Goal: Task Accomplishment & Management: Use online tool/utility

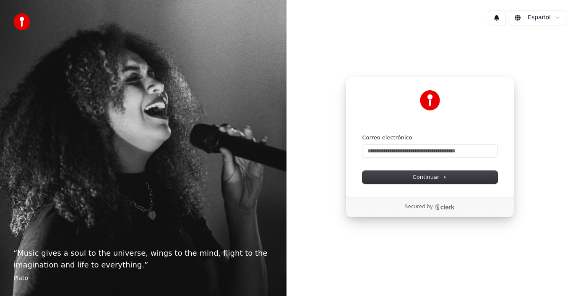
click at [448, 208] on icon "Clerk logo" at bounding box center [448, 207] width 14 height 5
click at [402, 153] on input "Correo electrónico" at bounding box center [430, 151] width 135 height 13
click at [363, 134] on button "submit" at bounding box center [363, 134] width 0 height 0
type input "**********"
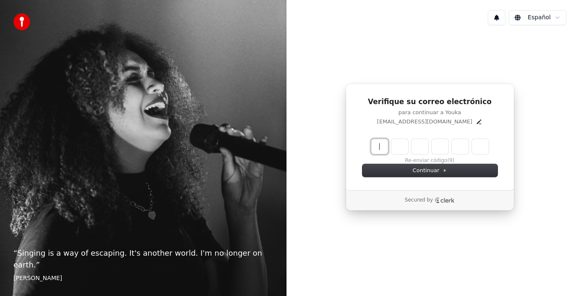
click at [384, 149] on input "Enter verification code" at bounding box center [438, 146] width 134 height 15
paste input "******"
type input "******"
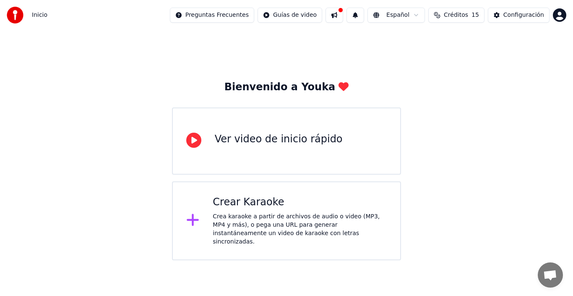
click at [243, 214] on div "Crea karaoke a partir de archivos de audio o video (MP3, MP4 y más), o pega una…" at bounding box center [300, 229] width 174 height 34
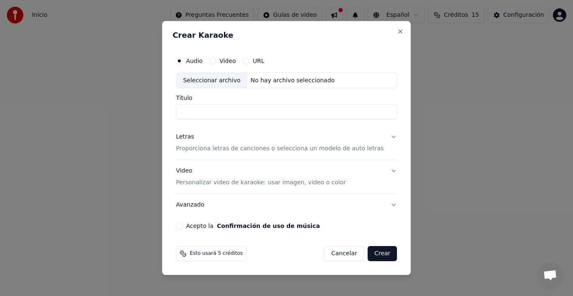
paste input "**********"
type input "**********"
click at [232, 184] on p "Personalizar video de karaoke: usar imagen, video o color" at bounding box center [261, 182] width 170 height 8
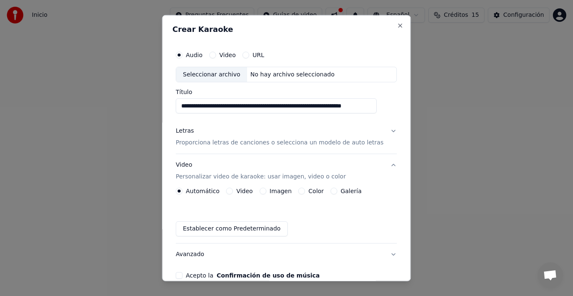
click at [242, 192] on label "Video" at bounding box center [245, 191] width 16 height 6
click at [233, 192] on button "Video" at bounding box center [230, 191] width 7 height 7
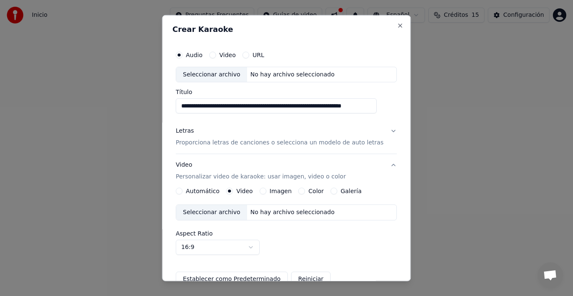
click at [217, 193] on label "Automático" at bounding box center [203, 191] width 34 height 6
click at [183, 193] on button "Automático" at bounding box center [179, 191] width 7 height 7
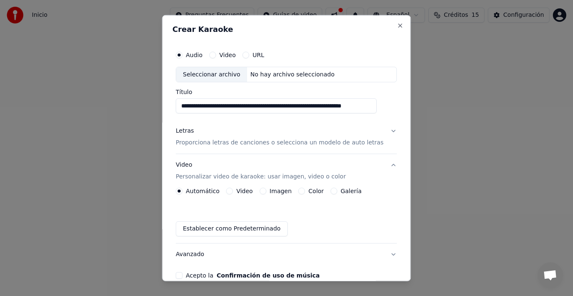
click at [246, 190] on label "Video" at bounding box center [245, 191] width 16 height 6
click at [233, 190] on button "Video" at bounding box center [230, 191] width 7 height 7
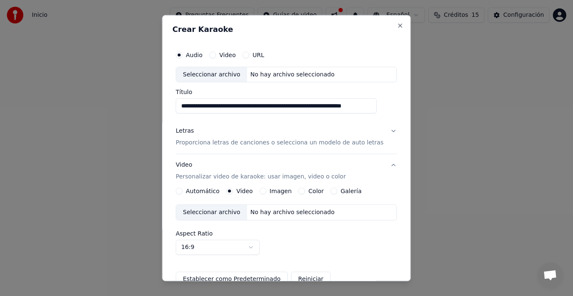
click at [217, 192] on label "Automático" at bounding box center [203, 191] width 34 height 6
click at [183, 192] on button "Automático" at bounding box center [179, 191] width 7 height 7
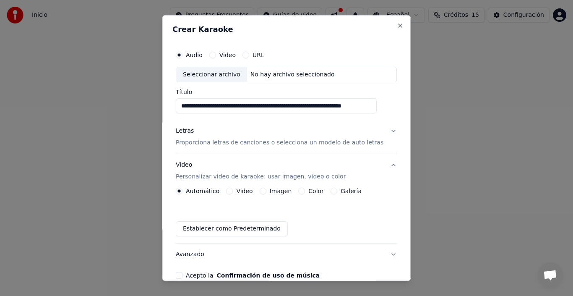
click at [233, 57] on label "Video" at bounding box center [227, 55] width 16 height 6
click at [216, 57] on button "Video" at bounding box center [212, 54] width 7 height 7
click at [260, 55] on label "URL" at bounding box center [259, 55] width 12 height 6
click at [249, 55] on button "URL" at bounding box center [246, 54] width 7 height 7
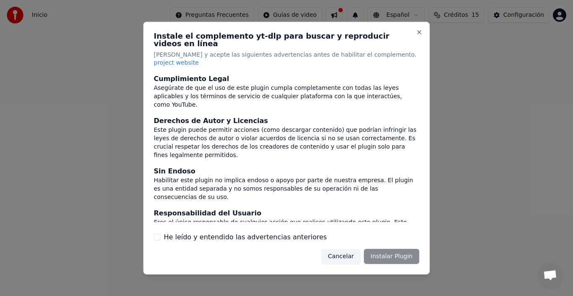
click at [385, 249] on div "Cancelar Instalar Plugin" at bounding box center [370, 256] width 98 height 15
click at [264, 232] on label "He leído y entendido las advertencias anteriores" at bounding box center [245, 237] width 163 height 10
click at [158, 234] on button "He leído y entendido las advertencias anteriores" at bounding box center [157, 237] width 7 height 7
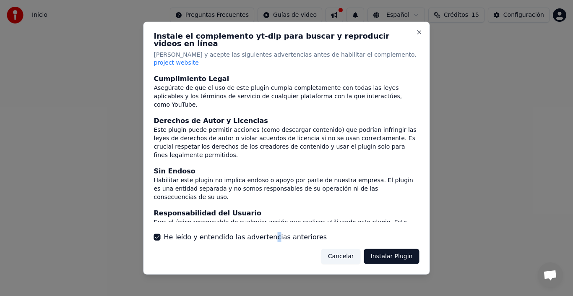
click at [390, 250] on button "Instalar Plugin" at bounding box center [391, 256] width 55 height 15
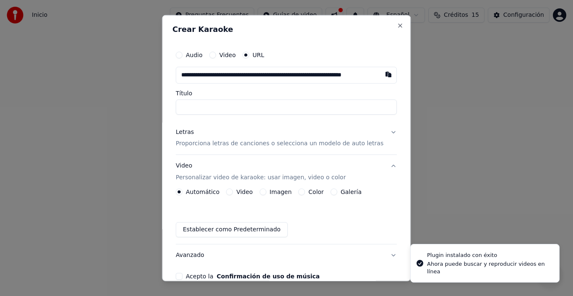
scroll to position [0, 20]
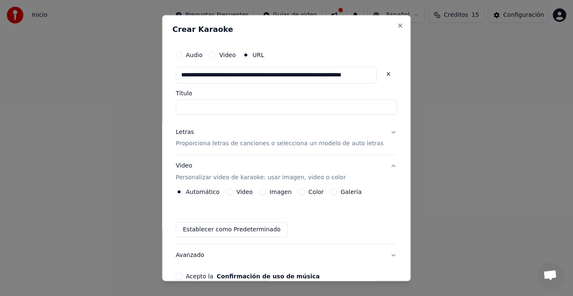
click at [222, 110] on input "Título" at bounding box center [286, 106] width 221 height 15
type input "**********"
click at [222, 108] on input "**********" at bounding box center [286, 106] width 221 height 15
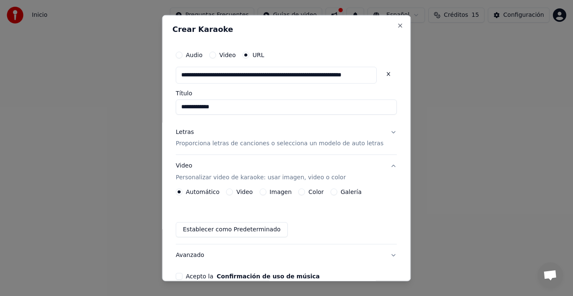
click at [217, 138] on div "Letras Proporciona letras de canciones o selecciona un modelo de auto letras" at bounding box center [280, 138] width 208 height 20
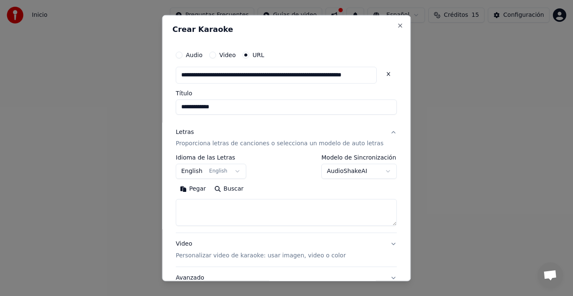
click at [232, 171] on button "English English" at bounding box center [211, 171] width 70 height 15
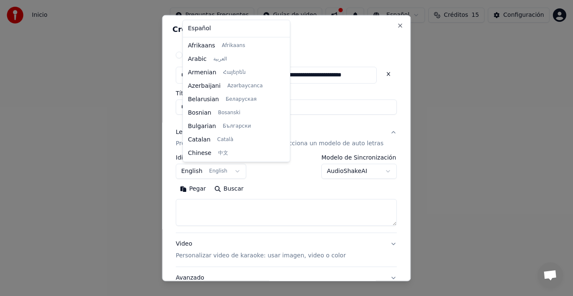
scroll to position [67, 0]
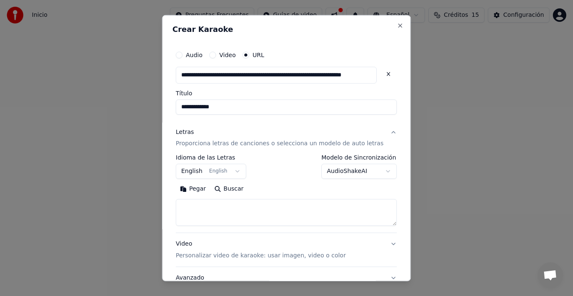
click at [214, 173] on body "**********" at bounding box center [286, 130] width 573 height 260
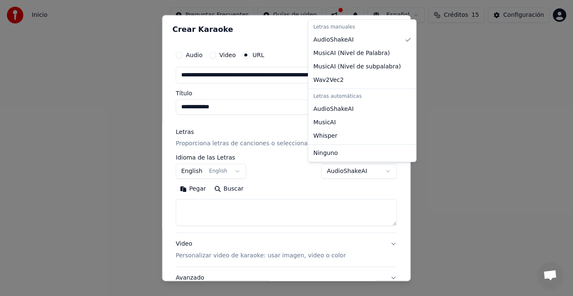
click at [357, 171] on body "**********" at bounding box center [286, 130] width 573 height 260
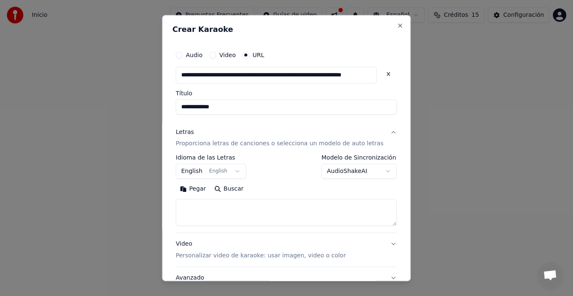
click at [357, 171] on body "**********" at bounding box center [286, 130] width 573 height 260
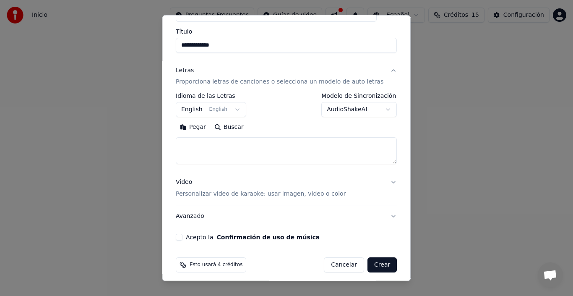
scroll to position [67, 0]
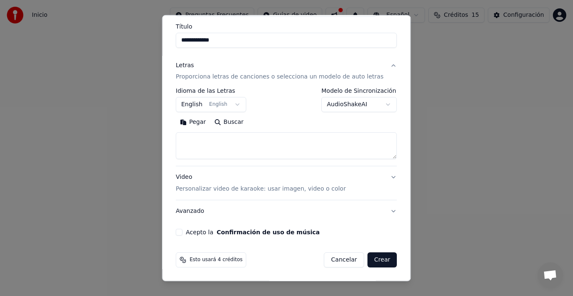
click at [272, 192] on p "Personalizar video de karaoke: usar imagen, video o color" at bounding box center [261, 189] width 170 height 8
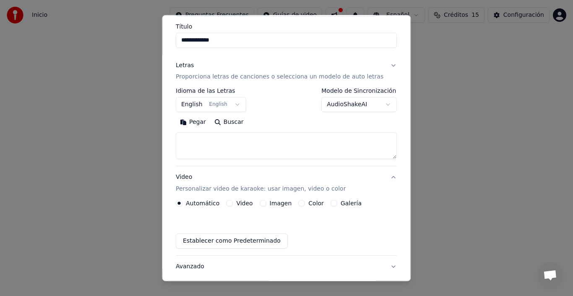
scroll to position [44, 0]
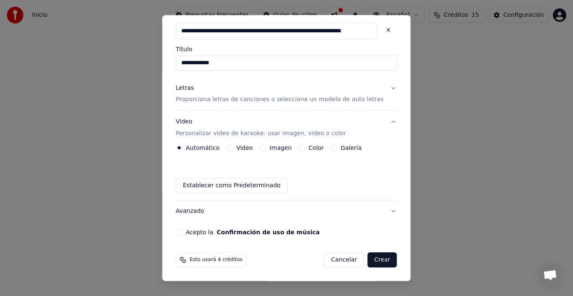
click at [368, 256] on button "Crear" at bounding box center [382, 259] width 29 height 15
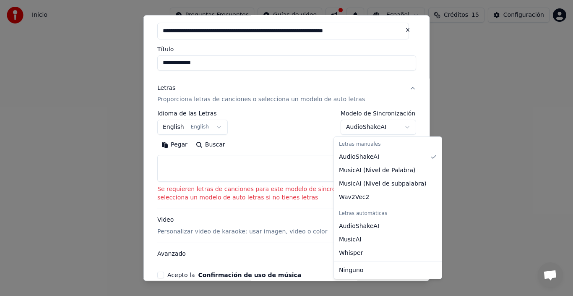
click at [347, 128] on body "**********" at bounding box center [286, 130] width 573 height 260
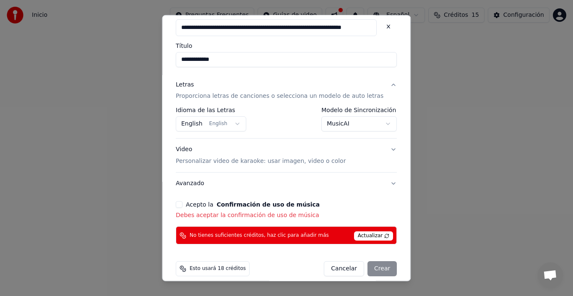
scroll to position [56, 0]
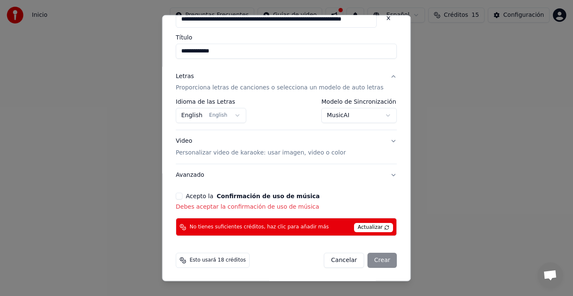
click at [357, 227] on span "Actualizar" at bounding box center [373, 227] width 39 height 9
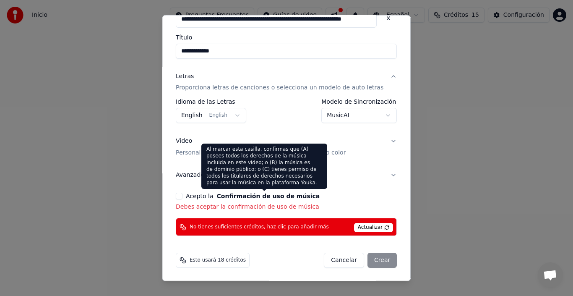
click at [267, 193] on button "Confirmación de uso de música" at bounding box center [268, 196] width 103 height 6
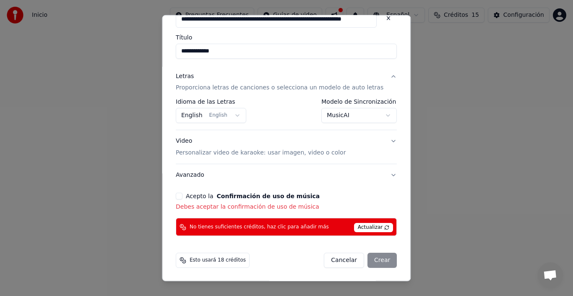
click at [183, 195] on button "Acepto la Confirmación de uso de música" at bounding box center [179, 196] width 7 height 7
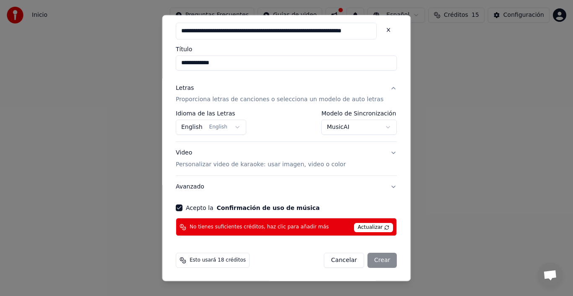
click at [373, 257] on div "Cancelar Crear" at bounding box center [360, 260] width 73 height 15
click at [359, 224] on span "Actualizar" at bounding box center [373, 227] width 39 height 9
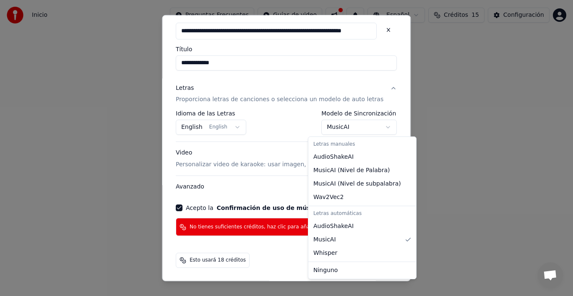
click at [343, 133] on body "**********" at bounding box center [286, 130] width 573 height 260
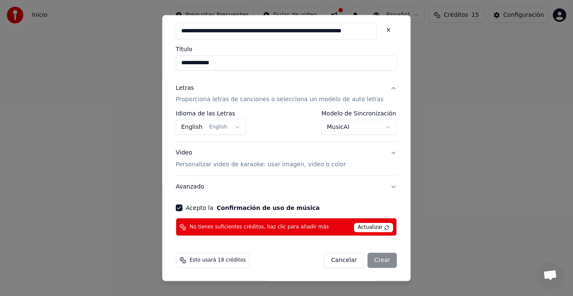
click at [349, 131] on body "**********" at bounding box center [286, 130] width 573 height 260
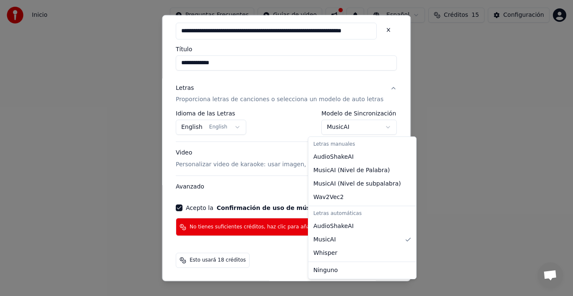
select select "**********"
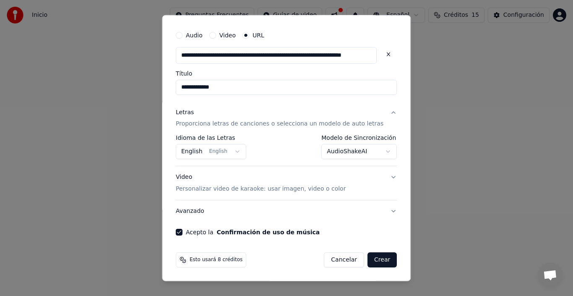
scroll to position [20, 0]
click at [368, 254] on button "Crear" at bounding box center [382, 259] width 29 height 15
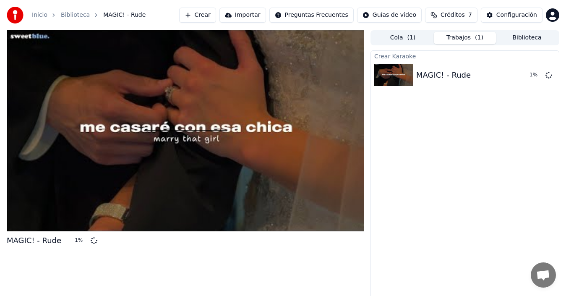
click at [426, 72] on div "MAGIC! - Rude" at bounding box center [443, 75] width 55 height 12
click at [216, 11] on button "Crear" at bounding box center [197, 15] width 37 height 15
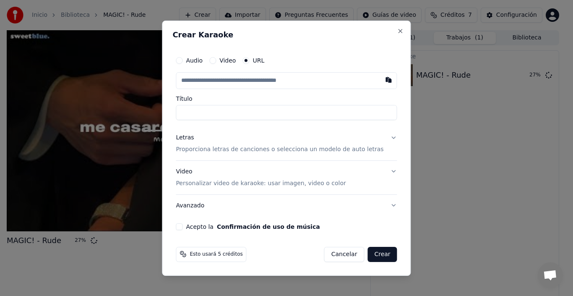
click at [264, 63] on label "URL" at bounding box center [259, 60] width 12 height 6
click at [249, 63] on button "URL" at bounding box center [246, 60] width 7 height 7
click at [264, 58] on label "URL" at bounding box center [259, 60] width 12 height 6
click at [249, 58] on button "URL" at bounding box center [246, 60] width 7 height 7
click at [239, 84] on input "text" at bounding box center [286, 80] width 221 height 17
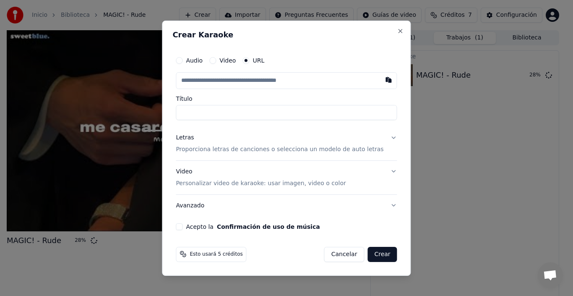
paste input "**********"
type input "**********"
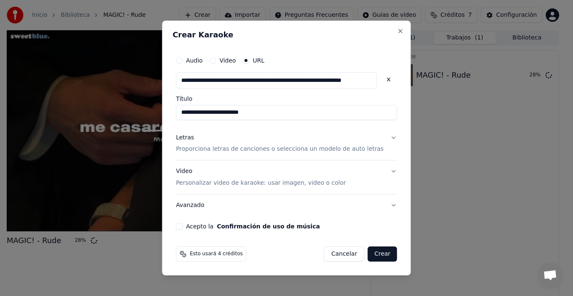
type input "**********"
click at [208, 140] on div "Letras Proporciona letras de canciones o selecciona un modelo de auto letras" at bounding box center [280, 143] width 208 height 20
type input "**********"
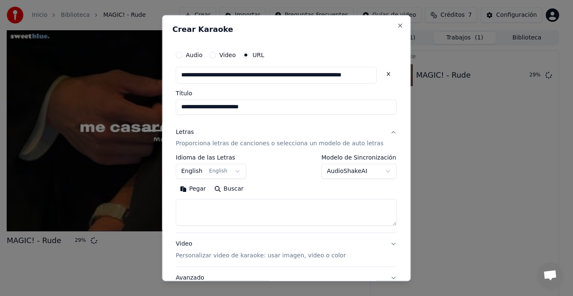
click at [341, 171] on body "**********" at bounding box center [283, 148] width 566 height 296
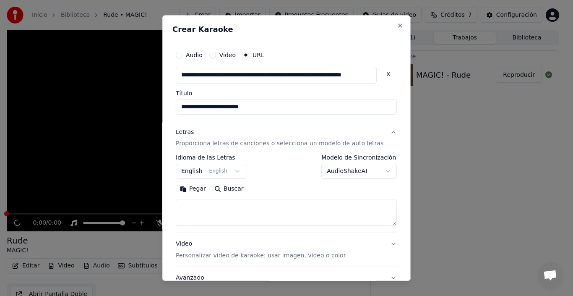
drag, startPoint x: 399, startPoint y: 175, endPoint x: 399, endPoint y: 192, distance: 17.2
click at [399, 192] on body "**********" at bounding box center [283, 148] width 566 height 296
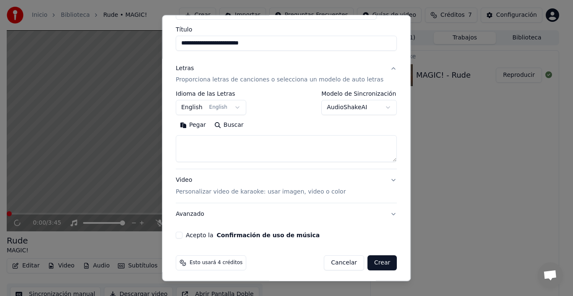
scroll to position [67, 0]
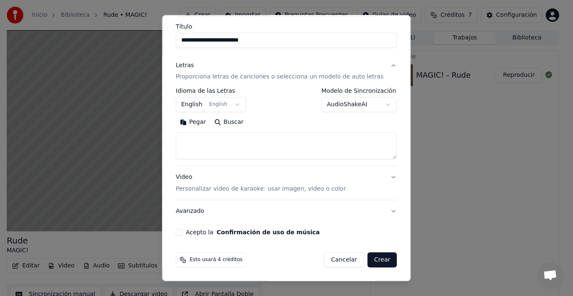
click at [298, 183] on div "Video Personalizar video de karaoke: usar imagen, video o color" at bounding box center [261, 183] width 170 height 20
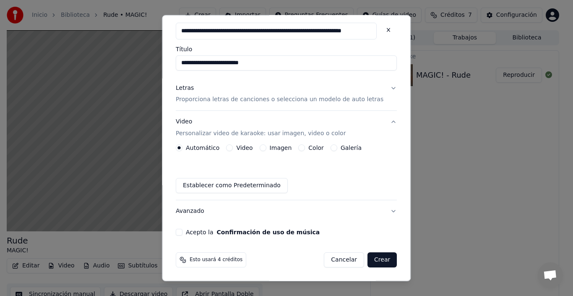
scroll to position [44, 0]
click at [373, 261] on button "Crear" at bounding box center [382, 259] width 29 height 15
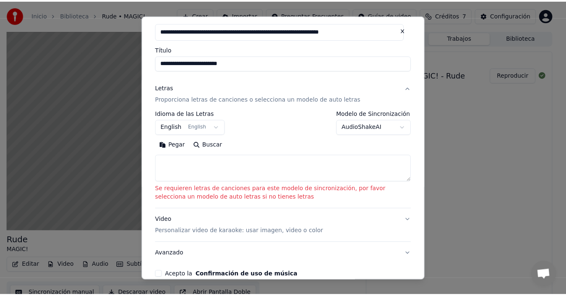
scroll to position [0, 0]
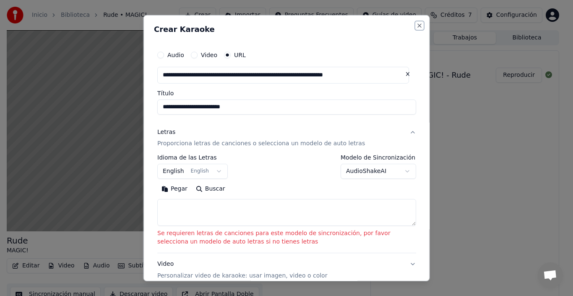
click at [416, 27] on button "Close" at bounding box center [419, 25] width 7 height 7
select select
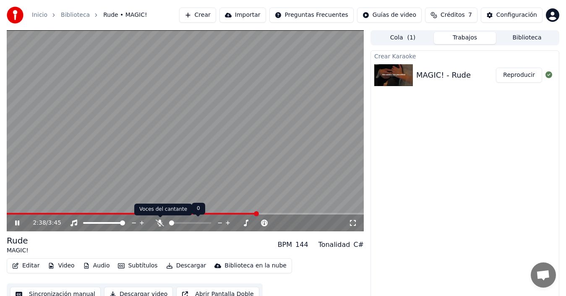
click at [159, 219] on span at bounding box center [160, 217] width 4 height 4
click at [159, 220] on icon at bounding box center [160, 222] width 8 height 7
click at [172, 224] on span at bounding box center [170, 223] width 3 height 2
click at [216, 11] on button "Crear" at bounding box center [197, 15] width 37 height 15
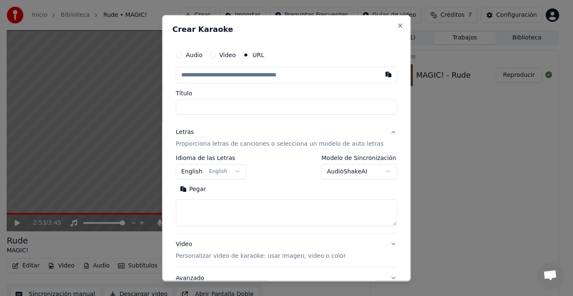
click at [266, 59] on div "Audio Video URL" at bounding box center [286, 54] width 221 height 17
click at [261, 56] on label "URL" at bounding box center [259, 55] width 12 height 6
click at [249, 56] on button "URL" at bounding box center [246, 54] width 7 height 7
click at [261, 56] on label "URL" at bounding box center [259, 55] width 12 height 6
click at [249, 56] on button "URL" at bounding box center [246, 54] width 7 height 7
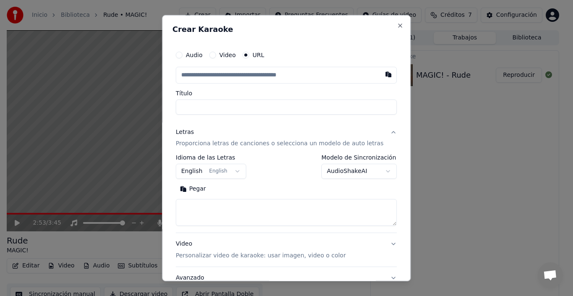
click at [248, 55] on circle "button" at bounding box center [246, 54] width 3 height 3
click at [233, 71] on input "text" at bounding box center [286, 74] width 221 height 17
paste input "**********"
type input "**********"
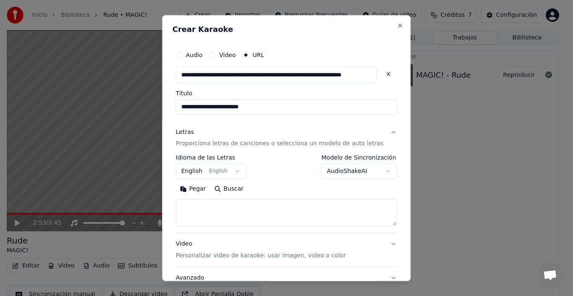
type input "**********"
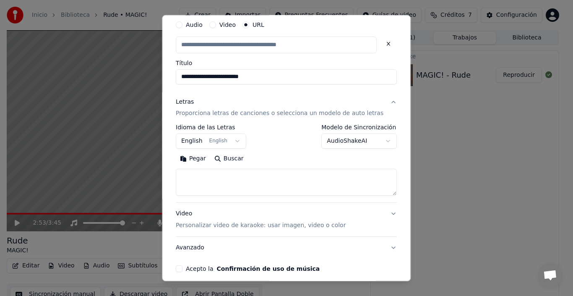
scroll to position [67, 0]
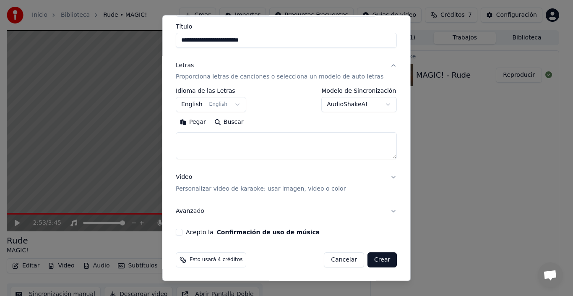
click at [183, 230] on button "Acepto la Confirmación de uso de música" at bounding box center [179, 232] width 7 height 7
click at [368, 263] on button "Crear" at bounding box center [382, 259] width 29 height 15
type input "**********"
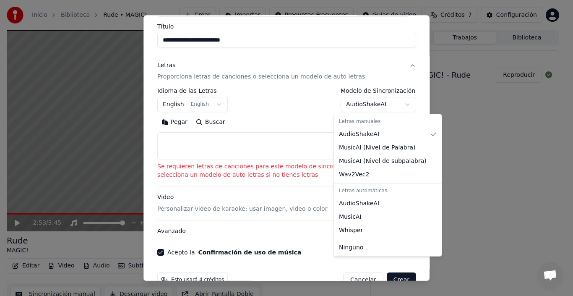
click at [375, 105] on body "**********" at bounding box center [283, 148] width 566 height 296
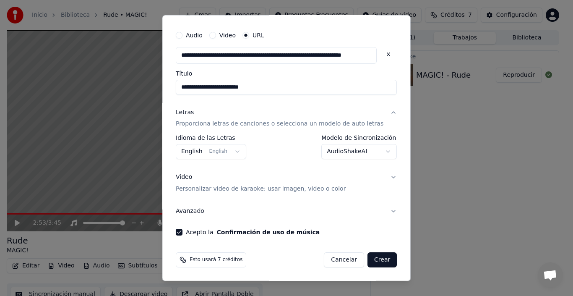
click at [368, 258] on button "Crear" at bounding box center [382, 259] width 29 height 15
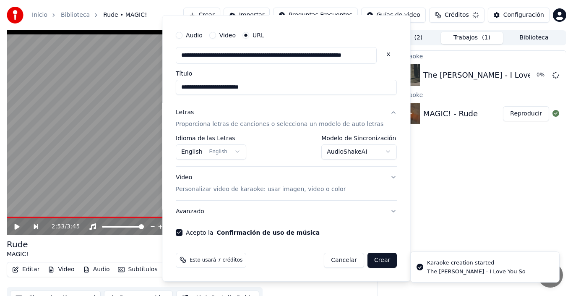
select select "**********"
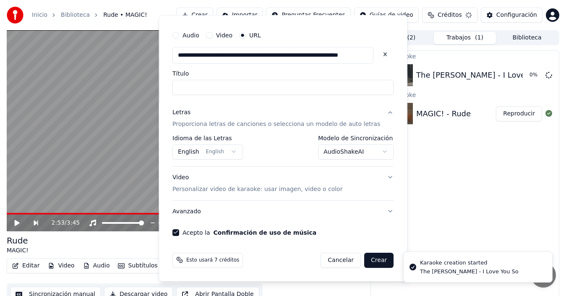
select select
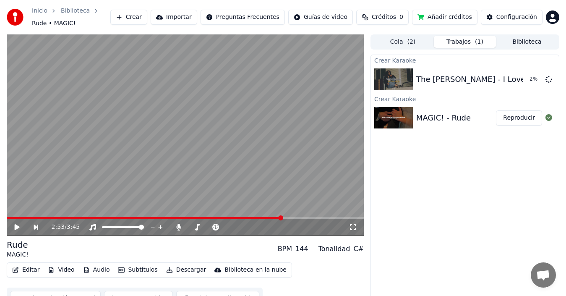
click at [31, 268] on button "Editar" at bounding box center [26, 270] width 34 height 12
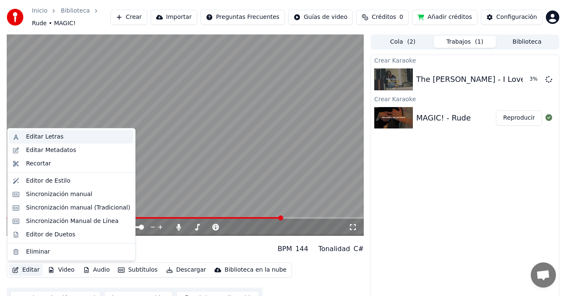
click at [43, 140] on div "Editar Letras" at bounding box center [44, 137] width 37 height 8
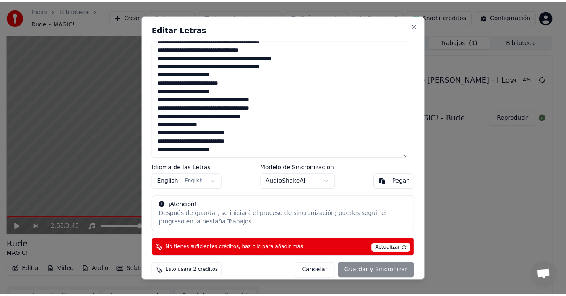
scroll to position [8, 0]
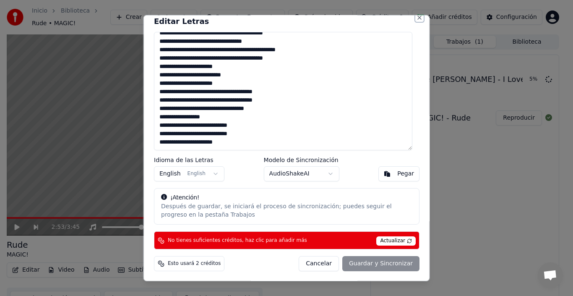
click at [416, 17] on button "Close" at bounding box center [419, 17] width 7 height 7
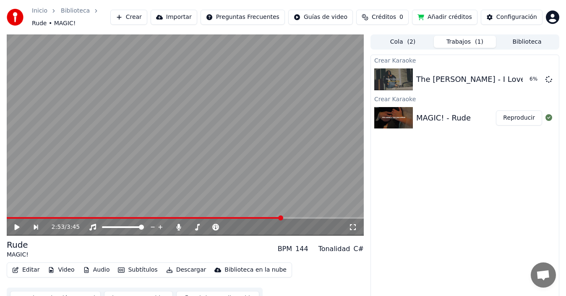
click at [62, 269] on button "Video" at bounding box center [60, 270] width 33 height 12
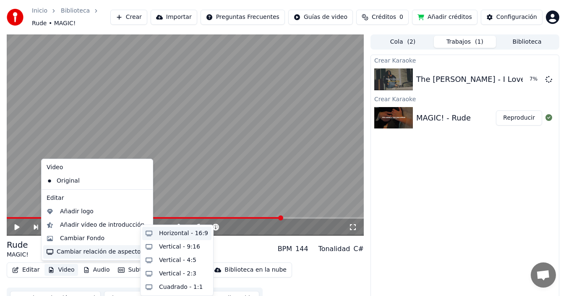
click at [174, 233] on div "Horizontal - 16:9" at bounding box center [183, 233] width 49 height 8
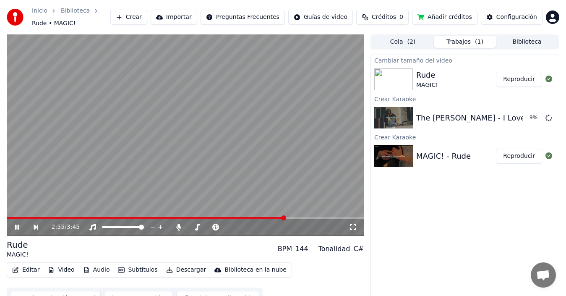
click at [162, 215] on video at bounding box center [185, 134] width 357 height 201
click at [9, 217] on span at bounding box center [146, 218] width 279 height 2
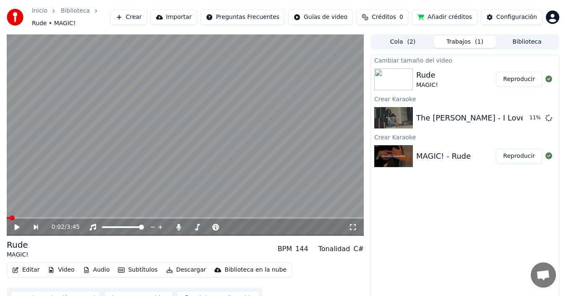
click at [17, 225] on icon at bounding box center [17, 227] width 5 height 6
click at [414, 125] on div at bounding box center [395, 118] width 42 height 22
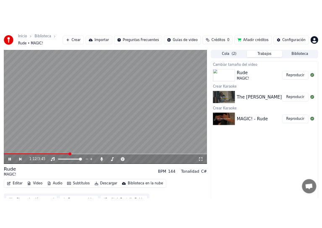
scroll to position [13, 0]
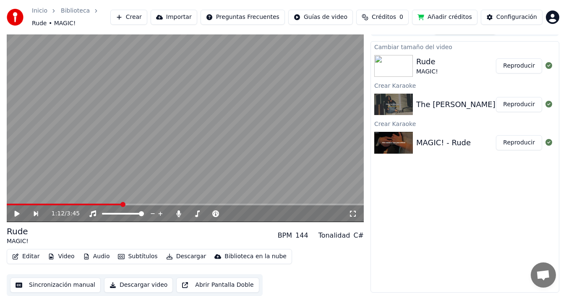
click at [426, 104] on div "The [PERSON_NAME] - I Love You So" at bounding box center [484, 105] width 136 height 12
click at [514, 107] on button "Reproducir" at bounding box center [519, 104] width 46 height 15
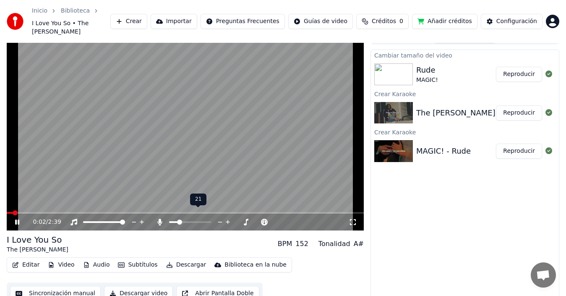
click at [178, 219] on span at bounding box center [179, 221] width 5 height 5
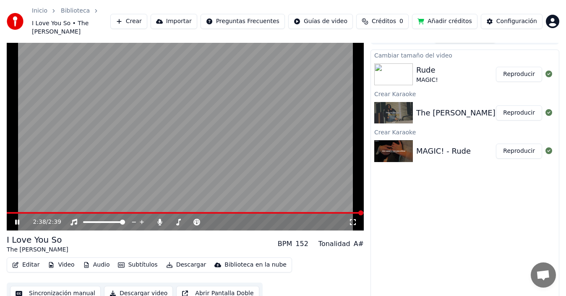
click at [228, 212] on span at bounding box center [185, 213] width 357 height 2
click at [197, 212] on span at bounding box center [102, 213] width 191 height 2
click at [11, 218] on div "1:25 / 2:39" at bounding box center [185, 222] width 350 height 8
click at [18, 219] on icon at bounding box center [17, 221] width 4 height 5
click at [15, 212] on span at bounding box center [102, 213] width 191 height 2
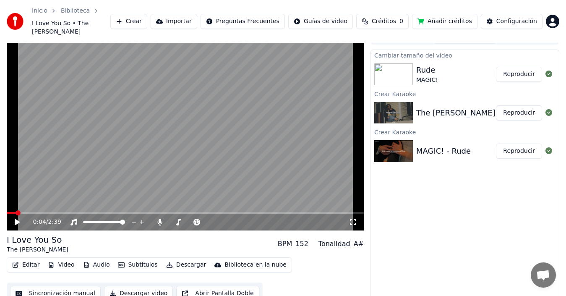
click at [20, 219] on icon at bounding box center [22, 222] width 19 height 7
click at [141, 212] on span at bounding box center [185, 213] width 357 height 2
click at [165, 212] on span at bounding box center [185, 213] width 357 height 2
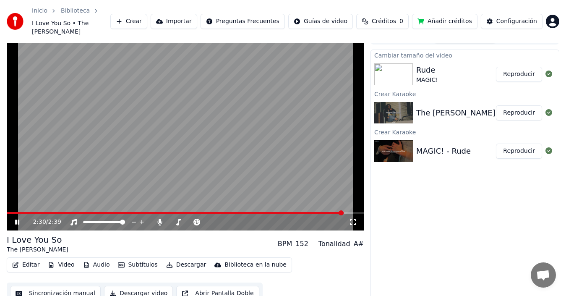
click at [418, 64] on div "Rude" at bounding box center [427, 70] width 22 height 12
click at [373, 71] on div "Rude MAGIC! Reproducir" at bounding box center [465, 74] width 188 height 29
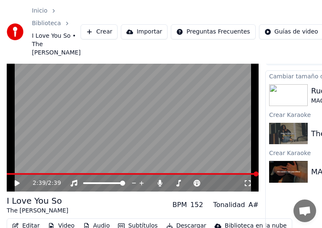
click at [310, 173] on div at bounding box center [290, 172] width 42 height 22
click at [291, 164] on img at bounding box center [288, 172] width 39 height 22
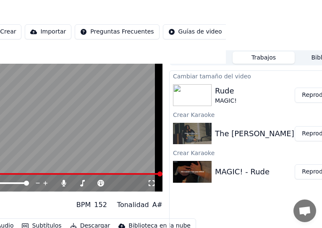
scroll to position [13, 132]
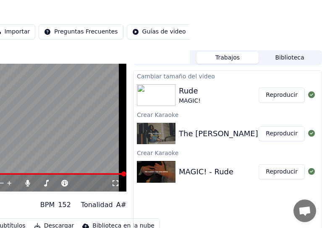
click at [289, 171] on button "Reproducir" at bounding box center [281, 171] width 46 height 15
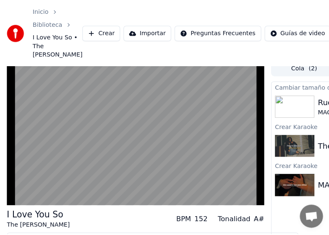
scroll to position [13, 0]
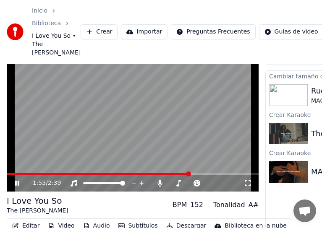
click at [81, 36] on button "Crear" at bounding box center [99, 31] width 37 height 15
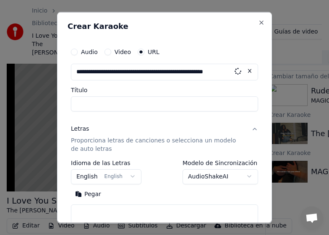
scroll to position [0, 21]
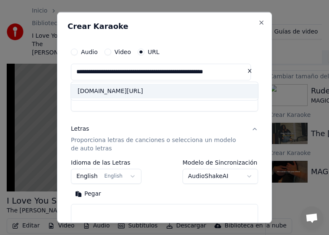
type input "**********"
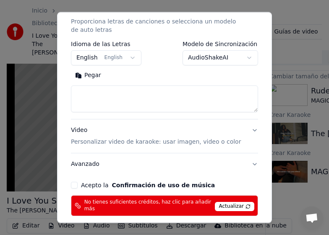
scroll to position [120, 0]
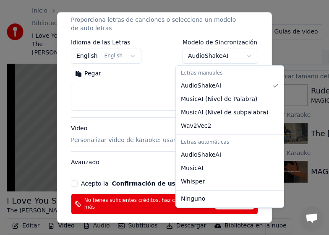
click at [211, 53] on body "**********" at bounding box center [161, 104] width 322 height 235
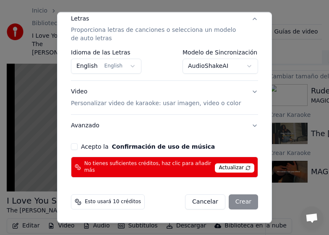
scroll to position [107, 0]
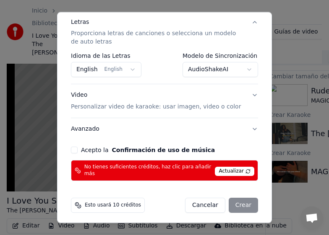
click at [237, 167] on span "Actualizar" at bounding box center [234, 171] width 39 height 9
click at [73, 150] on button "Acepto la Confirmación de uso de música" at bounding box center [74, 150] width 7 height 7
click at [235, 195] on div "Esto usará 10 créditos Cancelar Crear" at bounding box center [165, 206] width 194 height 22
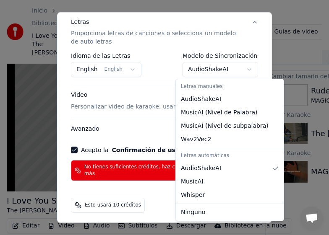
click at [221, 70] on body "**********" at bounding box center [161, 104] width 322 height 235
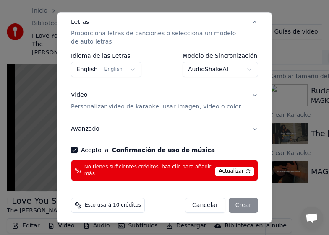
click at [231, 170] on span "Actualizar" at bounding box center [234, 171] width 39 height 9
click at [90, 202] on span "Esto usará 10 créditos" at bounding box center [113, 205] width 56 height 7
click at [77, 204] on icon at bounding box center [78, 205] width 7 height 7
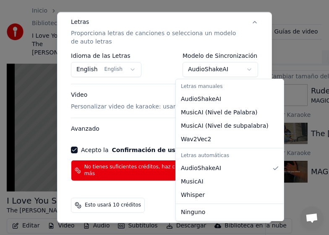
click at [250, 70] on body "**********" at bounding box center [161, 104] width 322 height 235
click at [242, 70] on body "**********" at bounding box center [161, 104] width 322 height 235
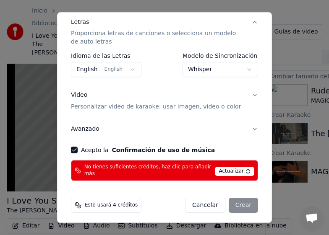
click at [229, 203] on div "Cancelar Crear" at bounding box center [221, 205] width 73 height 15
click at [228, 172] on span "Actualizar" at bounding box center [234, 171] width 39 height 9
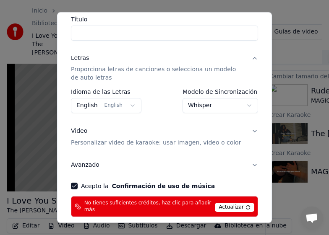
scroll to position [59, 0]
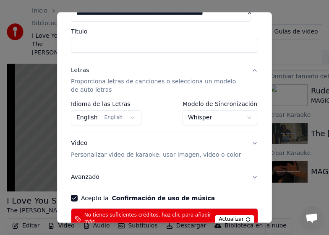
click at [262, 72] on div "**********" at bounding box center [164, 118] width 215 height 212
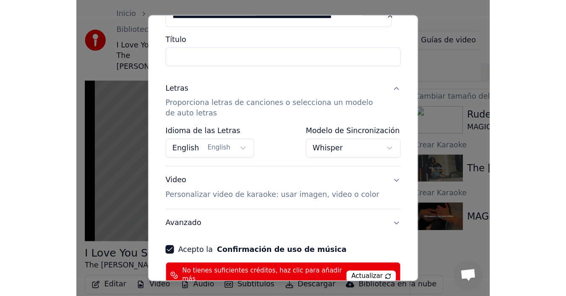
scroll to position [0, 0]
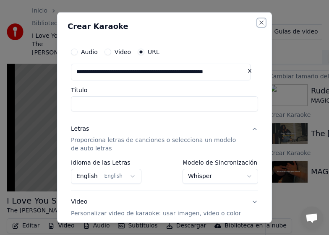
click at [258, 20] on button "Close" at bounding box center [261, 22] width 7 height 7
select select "**********"
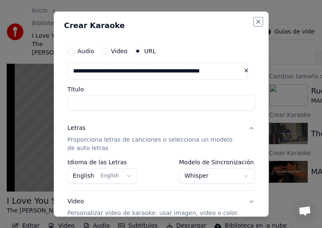
select select
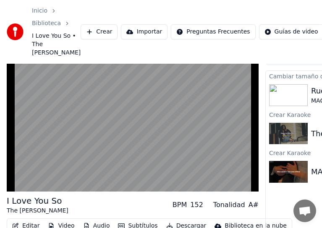
click at [272, 17] on div "Inicio Biblioteca I Love You So • The [PERSON_NAME] [PERSON_NAME] Importar Preg…" at bounding box center [161, 32] width 322 height 64
drag, startPoint x: 272, startPoint y: 17, endPoint x: 279, endPoint y: 11, distance: 8.6
click at [279, 11] on div "Inicio Biblioteca I Love You So • The [PERSON_NAME] [PERSON_NAME] Importar Preg…" at bounding box center [161, 32] width 322 height 64
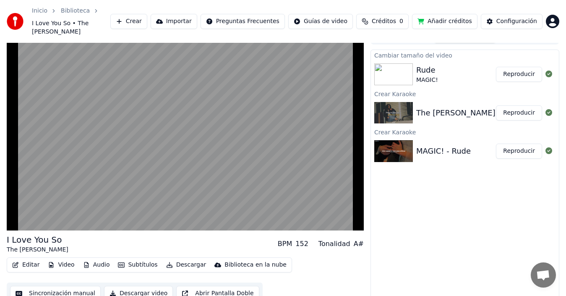
click at [396, 21] on span "Créditos" at bounding box center [384, 21] width 24 height 8
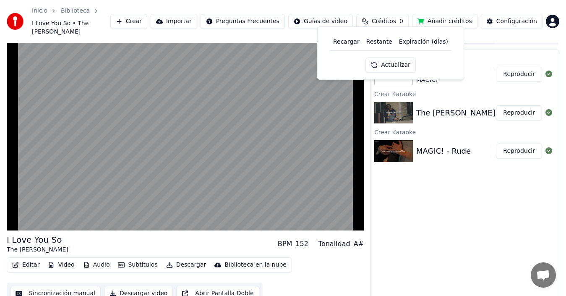
click at [395, 67] on button "Actualizar" at bounding box center [390, 64] width 50 height 15
click at [412, 40] on th "Expiración (días)" at bounding box center [424, 42] width 56 height 17
click at [376, 44] on th "Restante" at bounding box center [379, 42] width 33 height 17
click at [350, 43] on th "Recargar" at bounding box center [346, 42] width 33 height 17
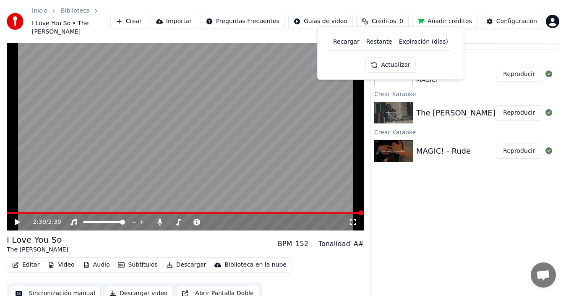
click at [351, 40] on th "Recargar" at bounding box center [346, 42] width 33 height 17
click at [347, 69] on div "Recargar Restante Expiración ([PERSON_NAME]) Actualizar" at bounding box center [390, 53] width 133 height 39
click at [463, 15] on button "Añadir créditos" at bounding box center [444, 21] width 65 height 15
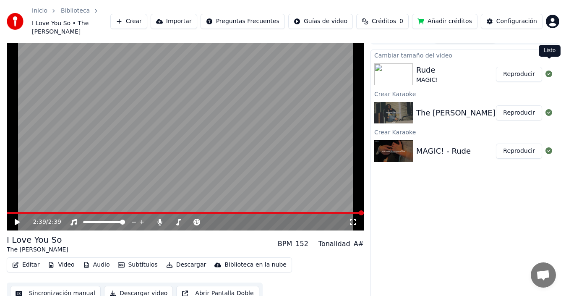
click at [549, 70] on button at bounding box center [548, 74] width 7 height 10
click at [468, 145] on div "MAGIC! - Rude" at bounding box center [456, 151] width 80 height 12
click at [450, 137] on div "MAGIC! - Rude Reproducir" at bounding box center [465, 151] width 188 height 29
click at [39, 11] on link "Inicio" at bounding box center [40, 11] width 16 height 8
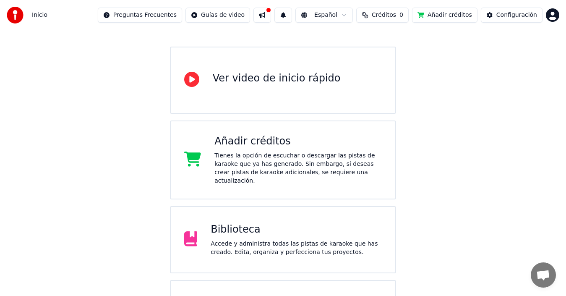
scroll to position [44, 0]
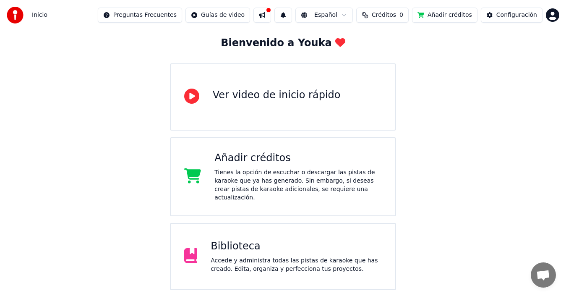
click at [308, 125] on div "Ver video de inicio rápido" at bounding box center [283, 96] width 227 height 67
